Goal: Task Accomplishment & Management: Manage account settings

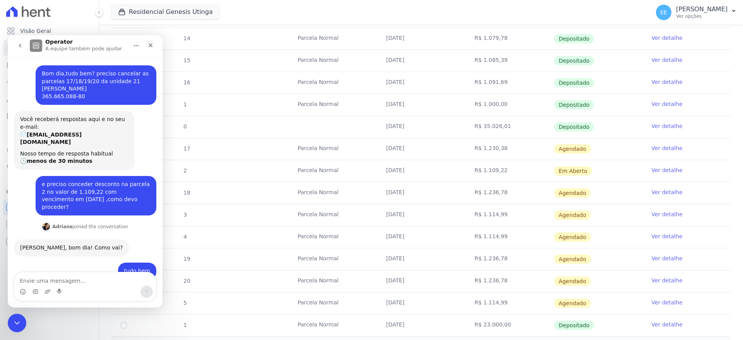
scroll to position [321, 0]
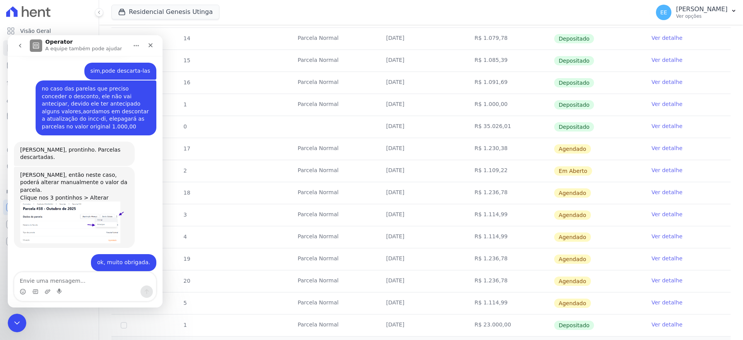
click at [59, 201] on img "Adriane diz…" at bounding box center [72, 222] width 104 height 42
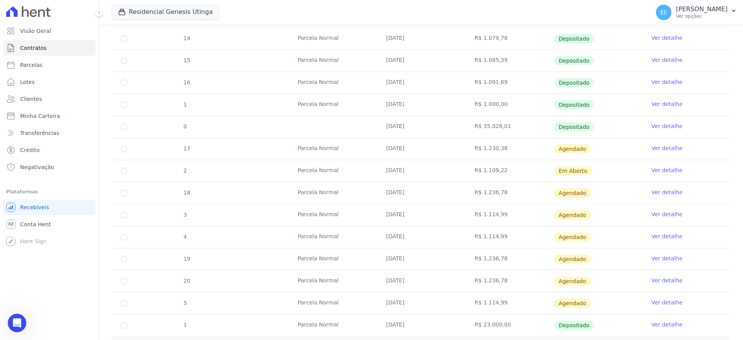
scroll to position [0, 0]
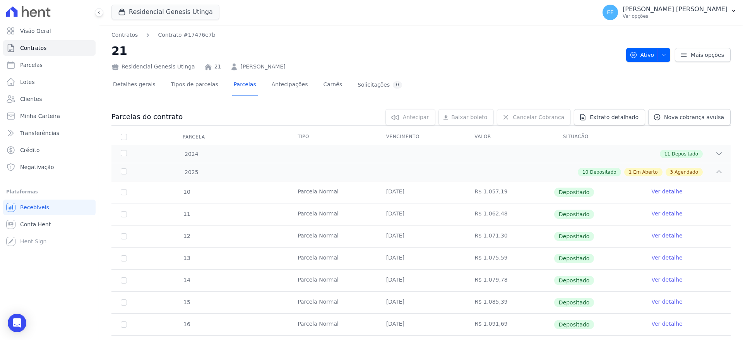
scroll to position [191, 0]
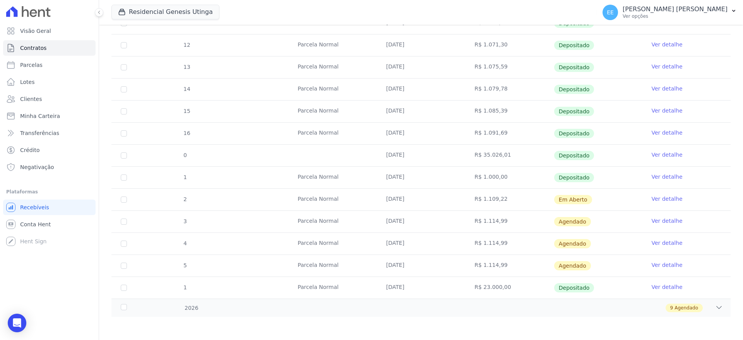
click at [661, 196] on link "Ver detalhe" at bounding box center [666, 199] width 31 height 8
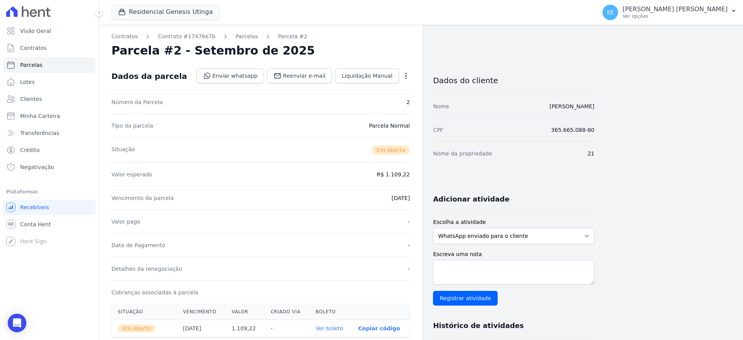
click at [406, 75] on icon "button" at bounding box center [406, 76] width 2 height 6
click at [391, 86] on link "Alterar" at bounding box center [372, 86] width 68 height 14
click at [238, 38] on link "Parcelas" at bounding box center [247, 36] width 22 height 8
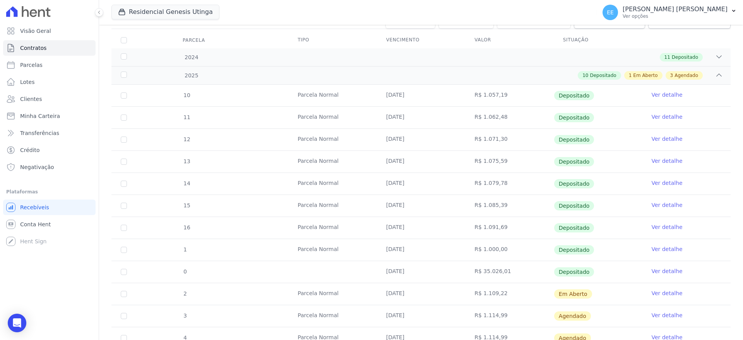
scroll to position [191, 0]
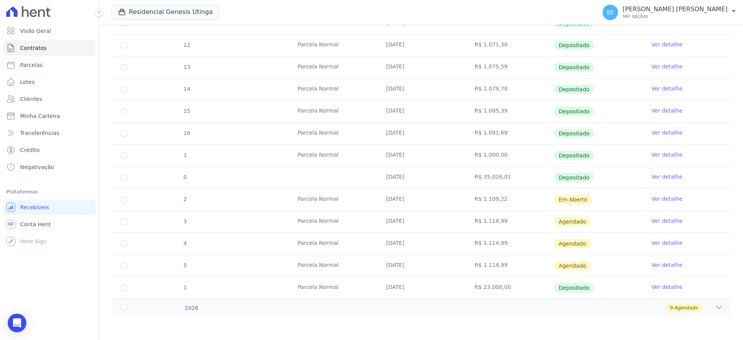
click at [660, 220] on link "Ver detalhe" at bounding box center [666, 221] width 31 height 8
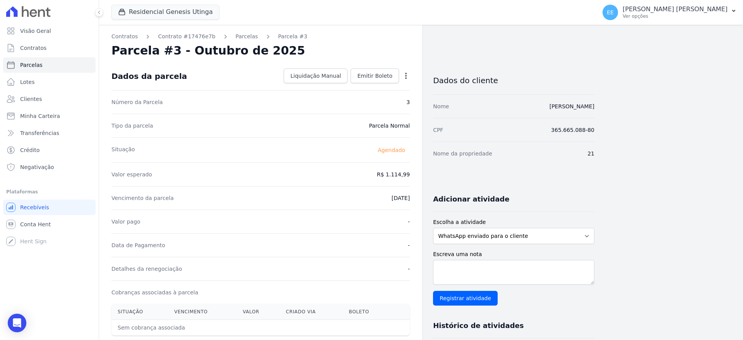
click at [407, 75] on icon "button" at bounding box center [406, 76] width 8 height 8
click at [399, 56] on div "Parcela #3 - Outubro de 2025" at bounding box center [260, 51] width 298 height 14
click at [236, 38] on link "Parcelas" at bounding box center [247, 36] width 22 height 8
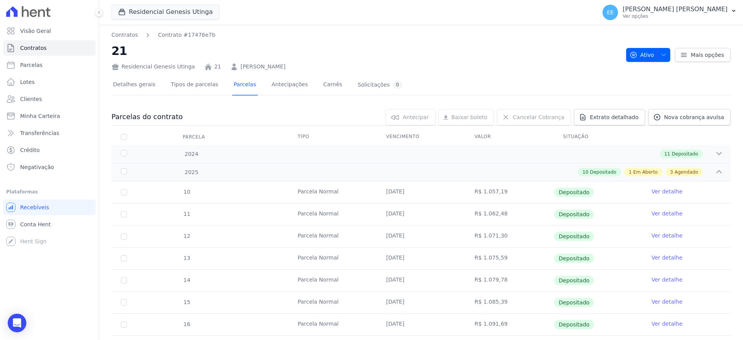
scroll to position [191, 0]
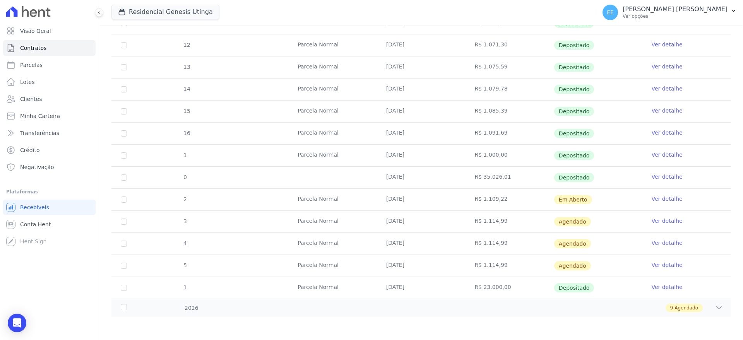
click at [657, 201] on link "Ver detalhe" at bounding box center [666, 199] width 31 height 8
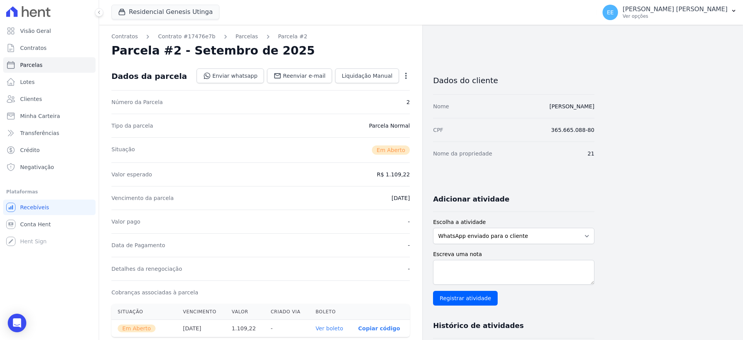
click at [405, 76] on icon "button" at bounding box center [406, 76] width 8 height 8
click at [392, 83] on link "Alterar" at bounding box center [372, 86] width 68 height 14
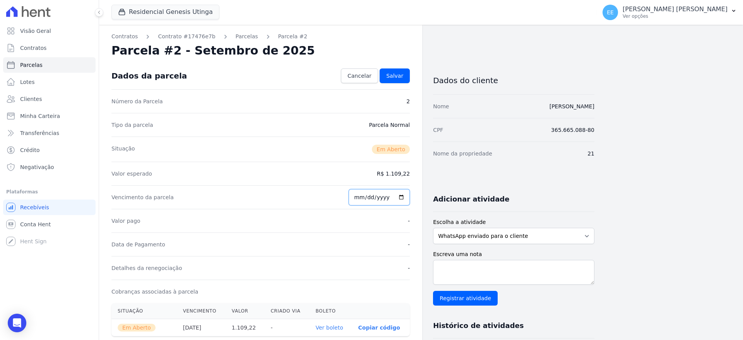
click at [362, 196] on input "2025-09-25" at bounding box center [378, 197] width 61 height 16
type input "2025-09-30"
click at [400, 74] on span "Salvar" at bounding box center [394, 76] width 17 height 8
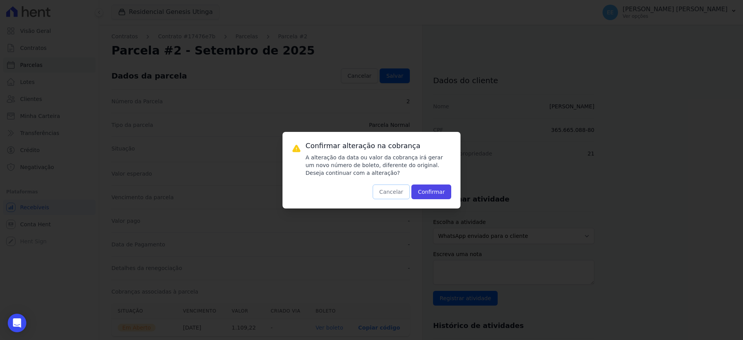
click at [391, 194] on button "Cancelar" at bounding box center [390, 191] width 37 height 15
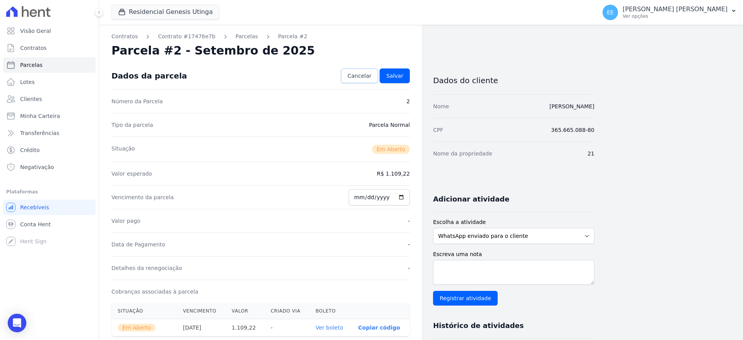
click at [355, 77] on span "Cancelar" at bounding box center [359, 76] width 24 height 8
click at [236, 35] on link "Parcelas" at bounding box center [247, 36] width 22 height 8
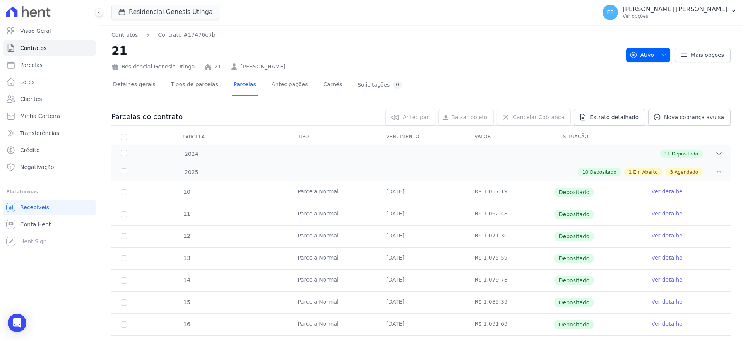
scroll to position [191, 0]
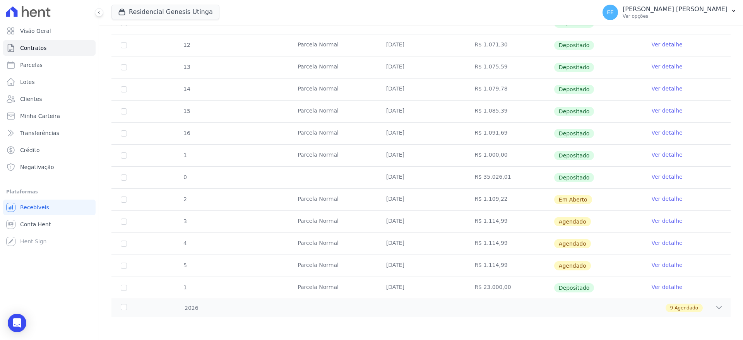
click at [668, 199] on link "Ver detalhe" at bounding box center [666, 199] width 31 height 8
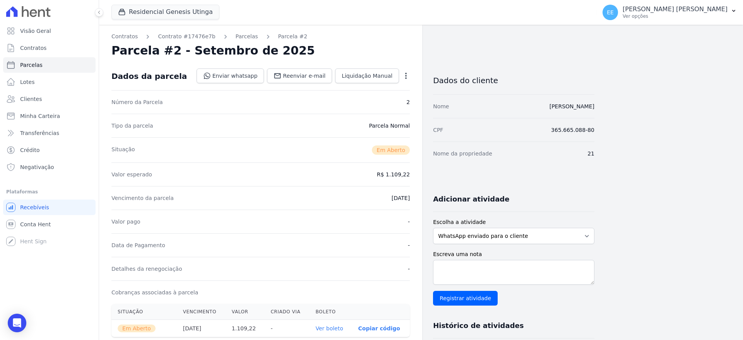
click at [406, 75] on icon "button" at bounding box center [406, 76] width 2 height 6
click at [382, 100] on link "Cancelar Cobrança" at bounding box center [372, 100] width 68 height 14
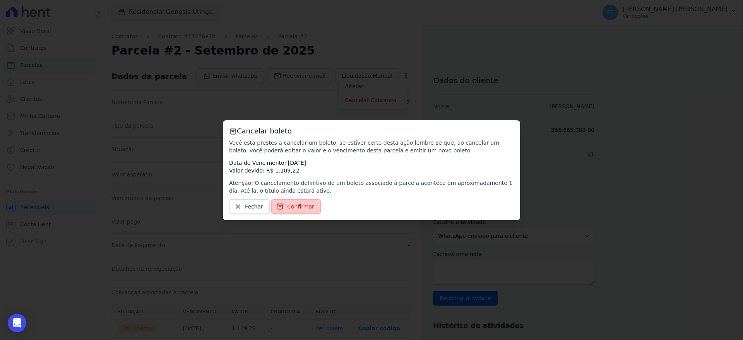
click at [291, 208] on span "Confirmar" at bounding box center [300, 207] width 27 height 8
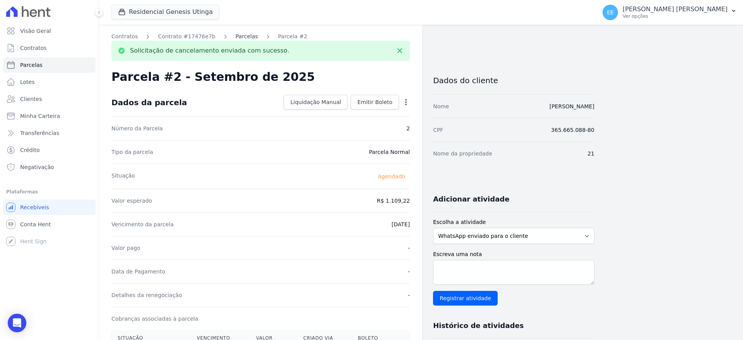
click at [237, 35] on link "Parcelas" at bounding box center [247, 36] width 22 height 8
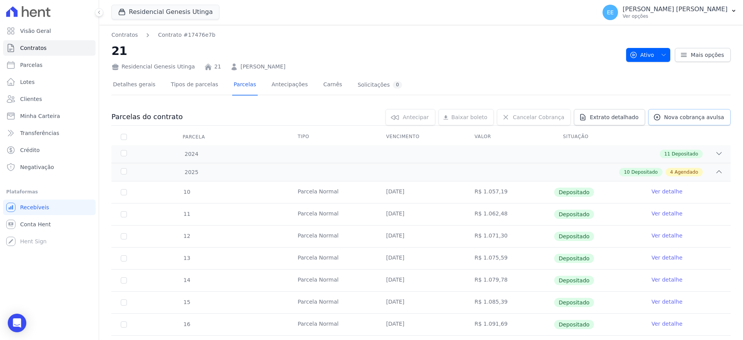
click at [690, 116] on span "Nova cobrança avulsa" at bounding box center [694, 117] width 60 height 8
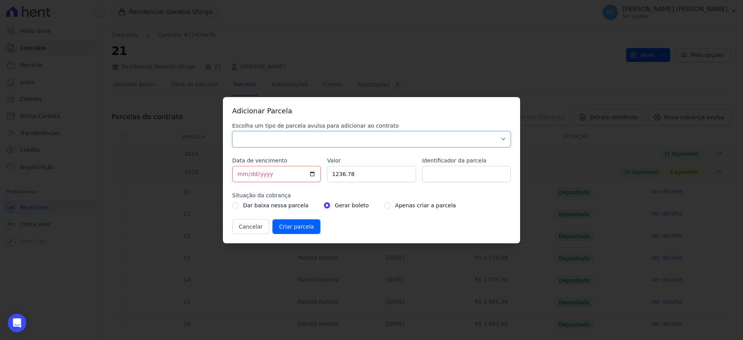
click at [489, 136] on select "Parcela Normal Sinal Caução Intercalada Chaves Pré Chaves Pós Chaves Taxas Quit…" at bounding box center [371, 139] width 278 height 16
select select "standard"
click at [232, 131] on select "Parcela Normal Sinal Caução Intercalada Chaves Pré Chaves Pós Chaves Taxas Quit…" at bounding box center [371, 139] width 278 height 16
click at [241, 176] on input "[DATE]" at bounding box center [276, 174] width 89 height 16
type input "2025-09-25"
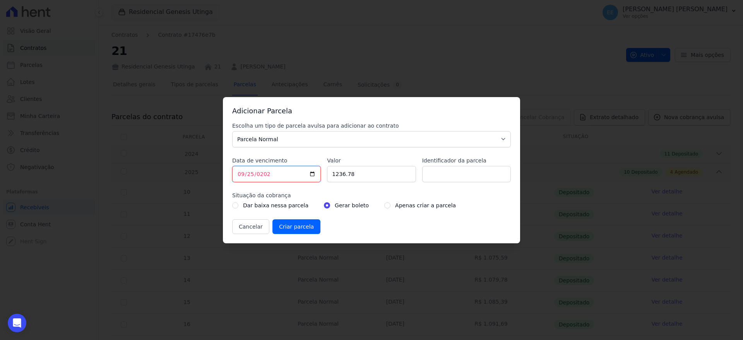
type input "2025-09-25"
click at [356, 172] on input "1236.78" at bounding box center [371, 174] width 89 height 16
type input "1000.00"
click at [439, 181] on input "Identificador da parcela" at bounding box center [466, 174] width 89 height 16
type input "9"
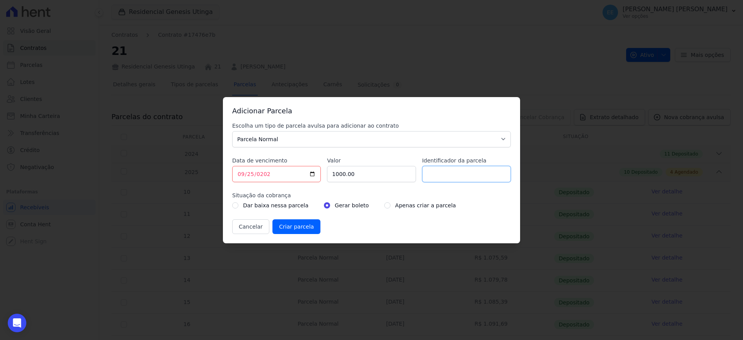
type input "1"
type input "2"
click at [287, 227] on input "Criar parcela" at bounding box center [296, 226] width 48 height 15
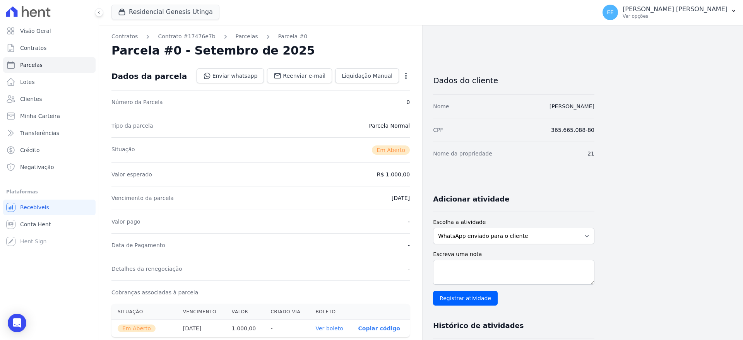
click at [407, 74] on icon "button" at bounding box center [406, 76] width 8 height 8
click at [309, 103] on div "Número da Parcela 0" at bounding box center [260, 102] width 298 height 24
click at [307, 79] on span "Reenviar e-mail" at bounding box center [304, 76] width 43 height 8
click at [240, 37] on link "Parcelas" at bounding box center [247, 36] width 22 height 8
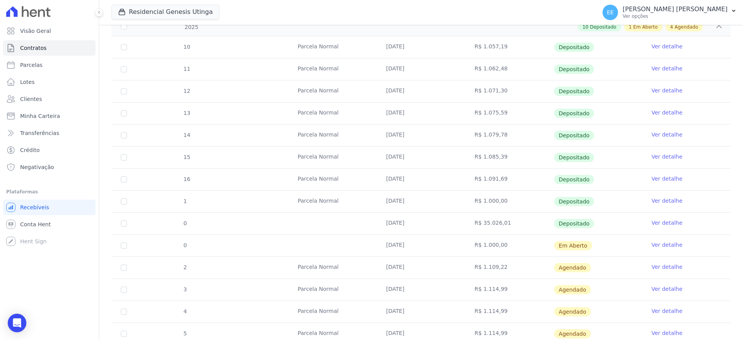
scroll to position [213, 0]
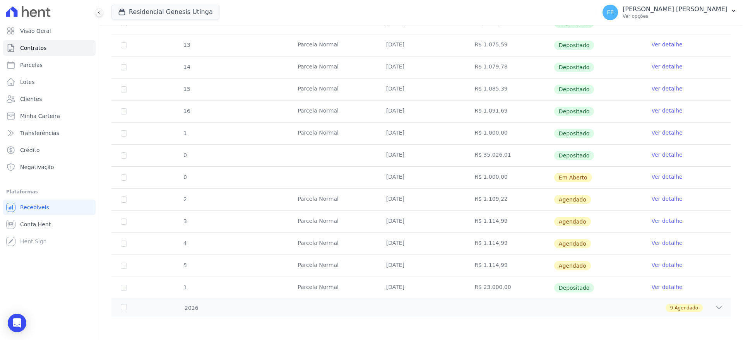
click at [665, 219] on link "Ver detalhe" at bounding box center [666, 221] width 31 height 8
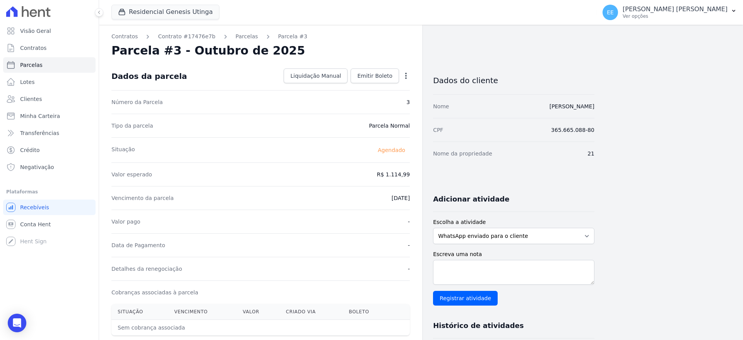
click at [406, 75] on icon "button" at bounding box center [406, 76] width 2 height 6
click at [398, 83] on link "Alterar" at bounding box center [372, 86] width 68 height 14
click at [400, 173] on input "1114.99" at bounding box center [372, 174] width 74 height 16
type input "1"
type input "1000.00"
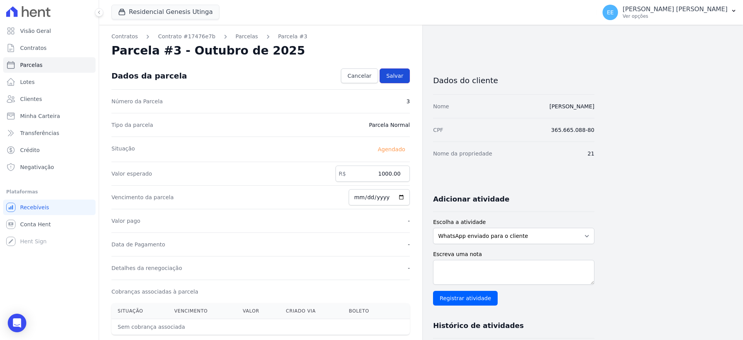
click at [394, 79] on span "Salvar" at bounding box center [394, 76] width 17 height 8
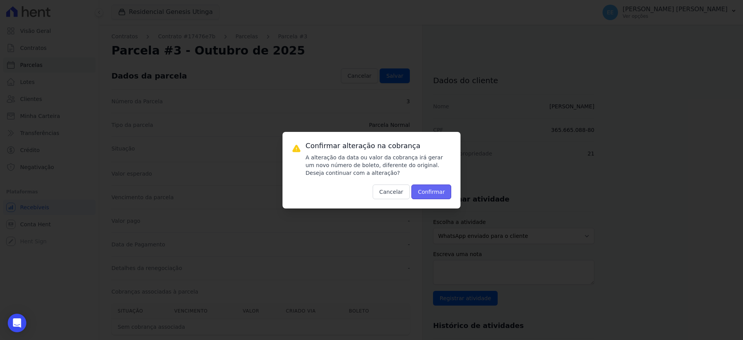
click at [429, 188] on button "Confirmar" at bounding box center [431, 191] width 40 height 15
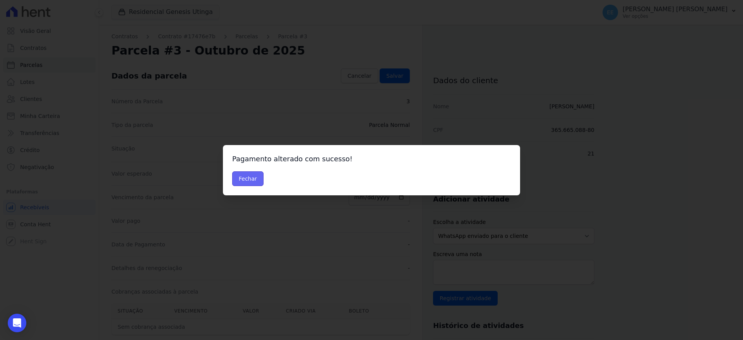
click at [251, 180] on button "Fechar" at bounding box center [247, 178] width 31 height 15
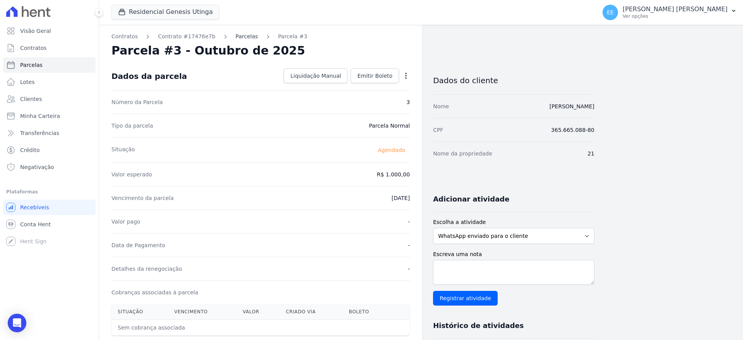
click at [237, 34] on link "Parcelas" at bounding box center [247, 36] width 22 height 8
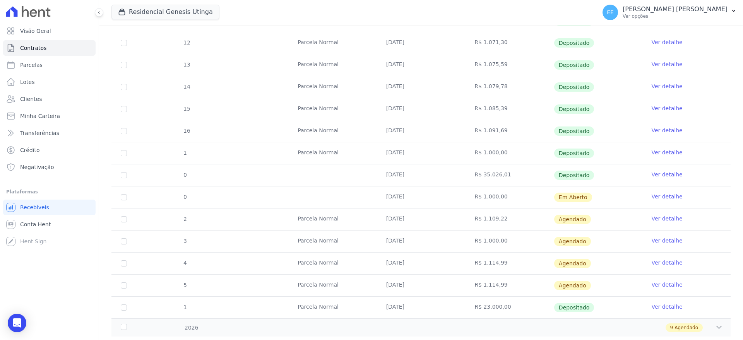
scroll to position [213, 0]
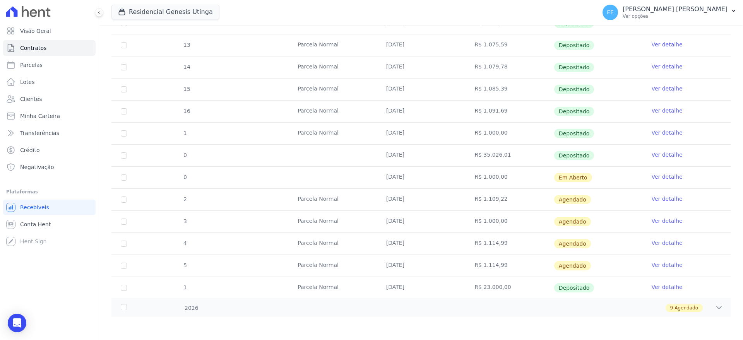
click at [659, 242] on link "Ver detalhe" at bounding box center [666, 243] width 31 height 8
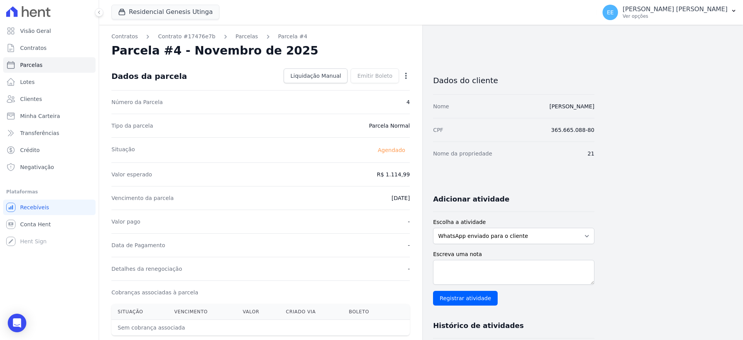
click at [405, 78] on icon "button" at bounding box center [406, 76] width 8 height 8
click at [382, 88] on link "Alterar" at bounding box center [372, 86] width 68 height 14
click at [399, 173] on input "1114.99" at bounding box center [372, 174] width 74 height 16
type input "1"
type input "1000.00"
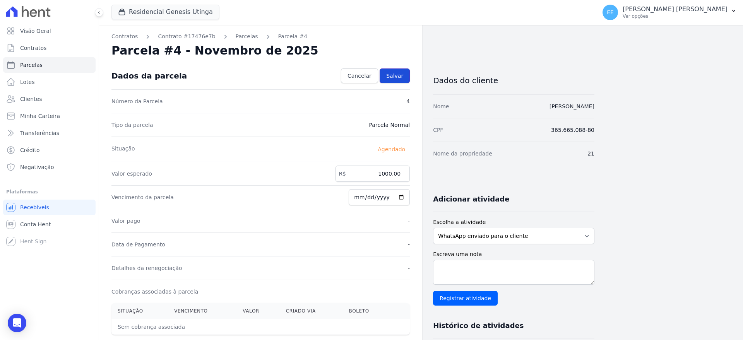
click at [396, 74] on span "Salvar" at bounding box center [394, 76] width 17 height 8
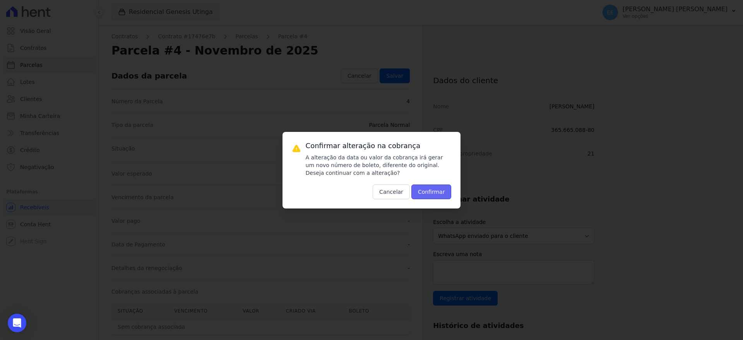
click at [422, 190] on button "Confirmar" at bounding box center [431, 191] width 40 height 15
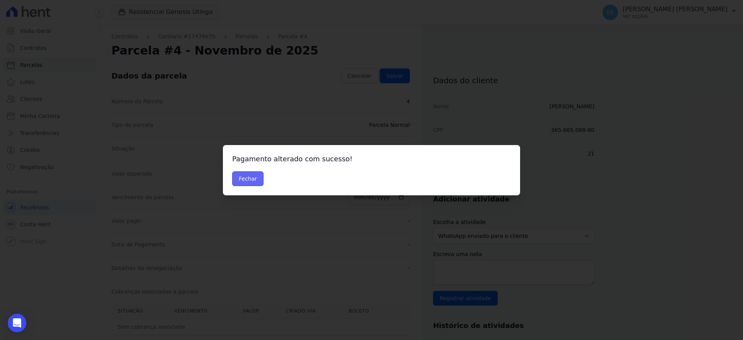
click at [244, 179] on button "Fechar" at bounding box center [247, 178] width 31 height 15
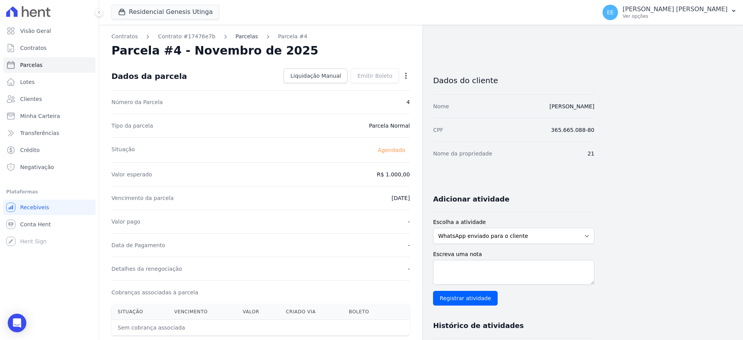
click at [236, 39] on link "Parcelas" at bounding box center [247, 36] width 22 height 8
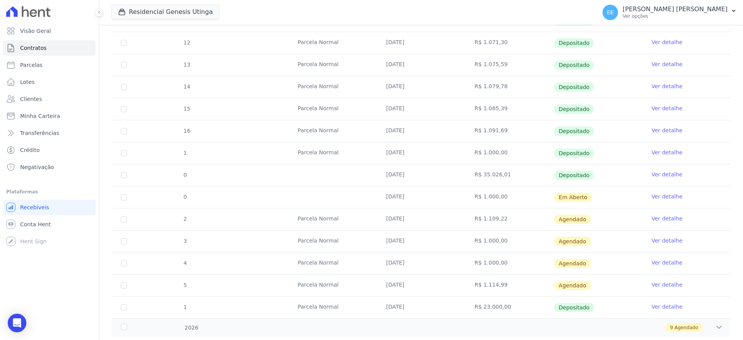
scroll to position [213, 0]
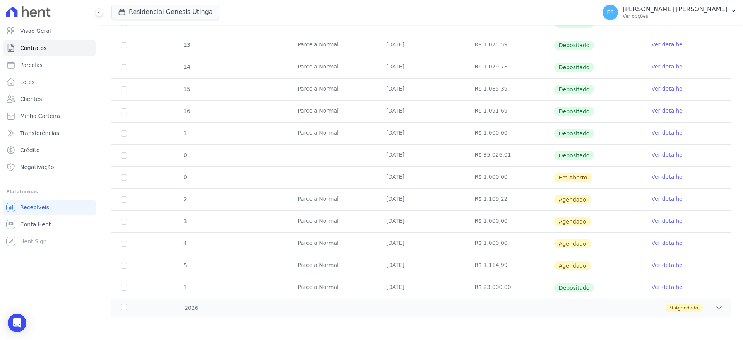
click at [658, 266] on link "Ver detalhe" at bounding box center [666, 265] width 31 height 8
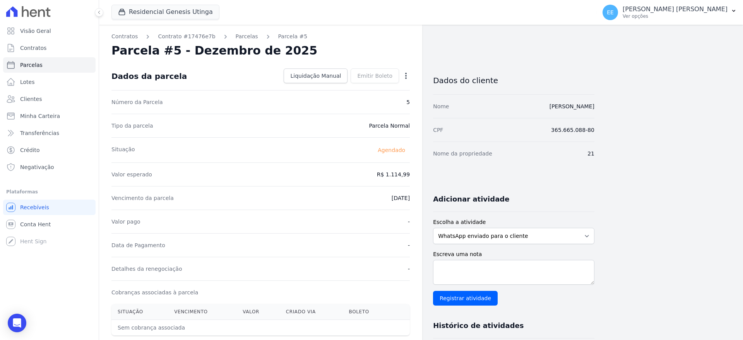
click at [406, 76] on icon "button" at bounding box center [406, 76] width 8 height 8
click at [364, 85] on link "Alterar" at bounding box center [372, 86] width 68 height 14
drag, startPoint x: 401, startPoint y: 174, endPoint x: 359, endPoint y: 176, distance: 42.2
click at [359, 176] on input "1114" at bounding box center [372, 174] width 74 height 16
type input "1"
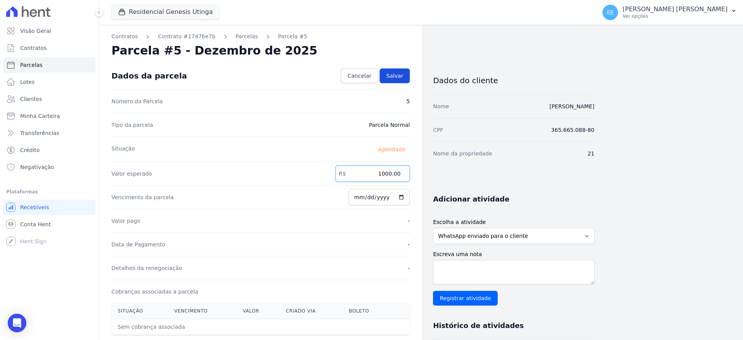
type input "1000.00"
click at [399, 69] on link "Salvar" at bounding box center [394, 75] width 30 height 15
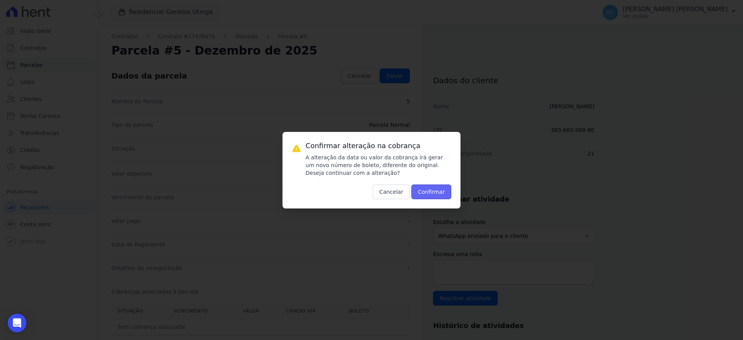
click at [423, 192] on button "Confirmar" at bounding box center [431, 191] width 40 height 15
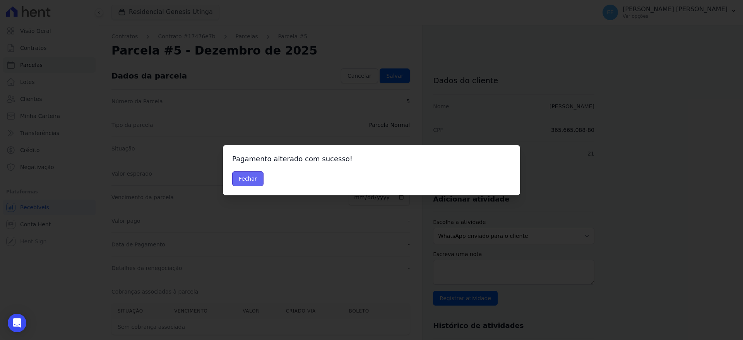
click at [241, 178] on button "Fechar" at bounding box center [247, 178] width 31 height 15
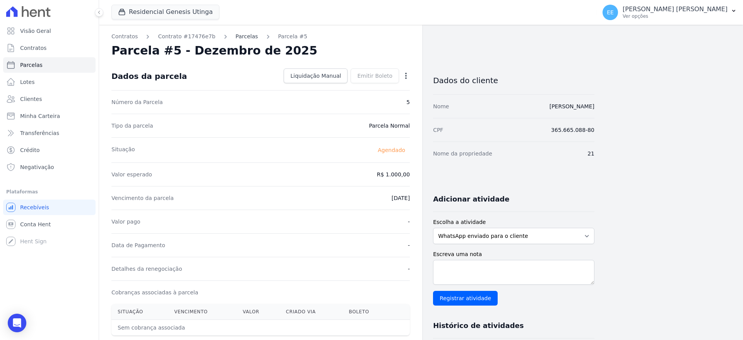
click at [237, 33] on link "Parcelas" at bounding box center [247, 36] width 22 height 8
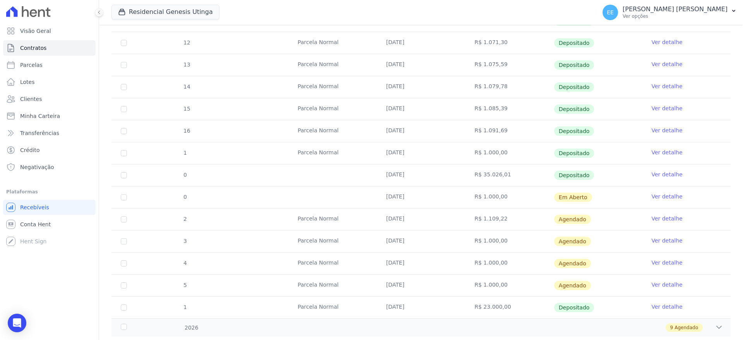
scroll to position [213, 0]
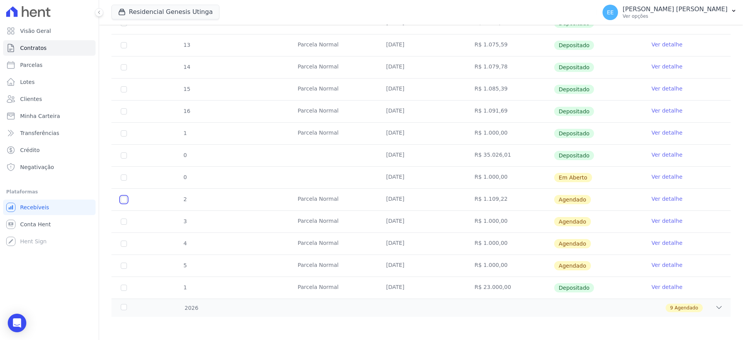
click at [121, 199] on input "checkbox" at bounding box center [124, 199] width 6 height 6
checkbox input "true"
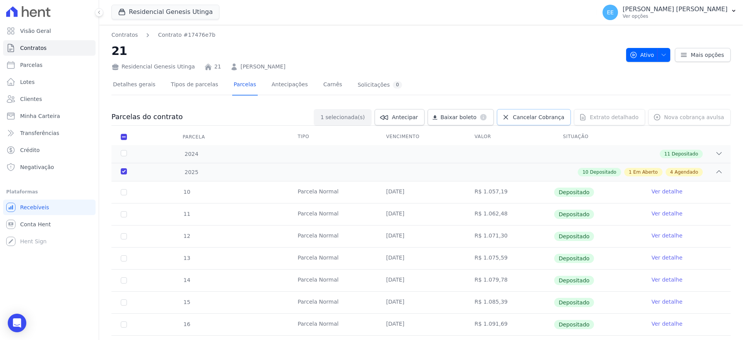
click at [531, 118] on span "Cancelar Cobrança" at bounding box center [537, 117] width 51 height 8
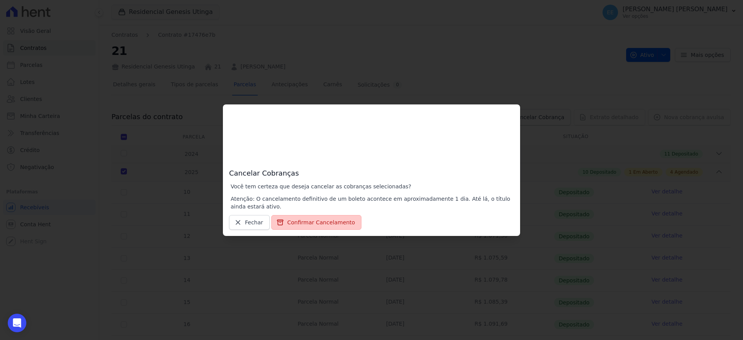
click at [302, 222] on button "Confirmar Cancelamento" at bounding box center [316, 222] width 90 height 15
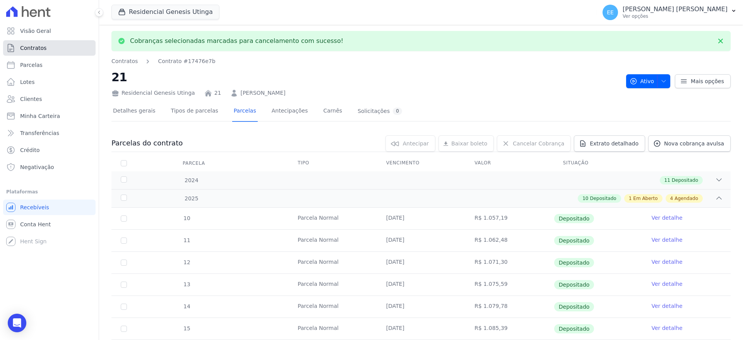
click at [50, 46] on link "Contratos" at bounding box center [49, 47] width 92 height 15
